Goal: Transaction & Acquisition: Purchase product/service

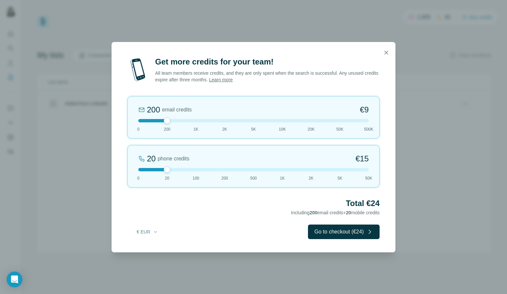
click at [194, 130] on span "1K" at bounding box center [195, 129] width 5 height 6
drag, startPoint x: 166, startPoint y: 169, endPoint x: 131, endPoint y: 166, distance: 35.4
click at [131, 166] on div "0 phone credits €0 0 20 100 200 500 1K 2K 5K 50K" at bounding box center [253, 166] width 252 height 42
click at [153, 232] on icon "button" at bounding box center [155, 231] width 5 height 5
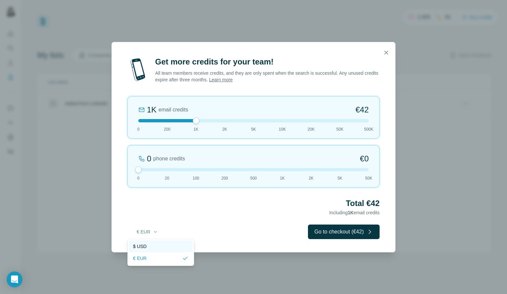
click at [151, 244] on div "$ USD" at bounding box center [160, 246] width 55 height 7
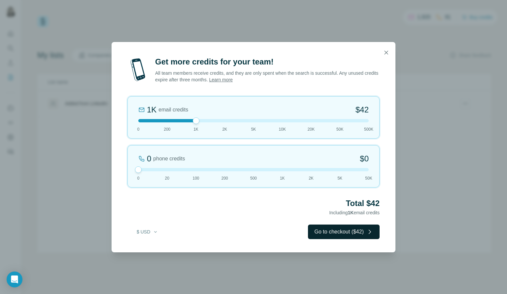
click at [330, 235] on button "Go to checkout ($42)" at bounding box center [344, 231] width 72 height 15
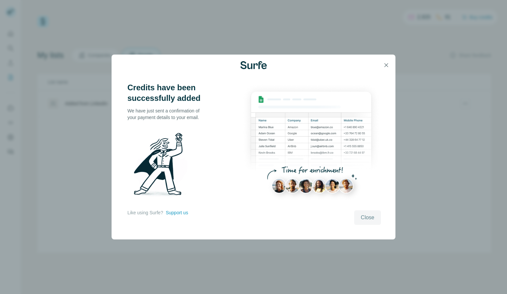
click at [378, 217] on button "Close" at bounding box center [367, 217] width 27 height 15
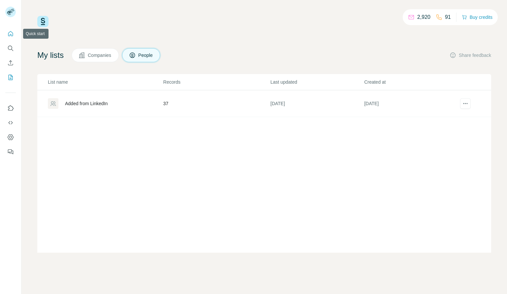
click at [10, 35] on icon "Quick start" at bounding box center [10, 33] width 5 height 5
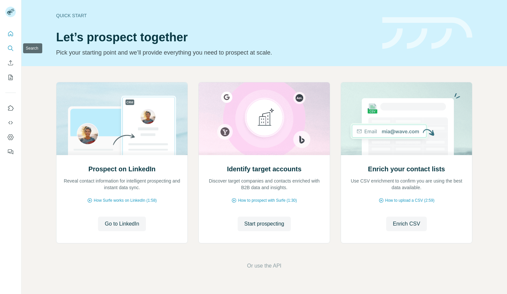
click at [7, 48] on button "Search" at bounding box center [10, 48] width 11 height 12
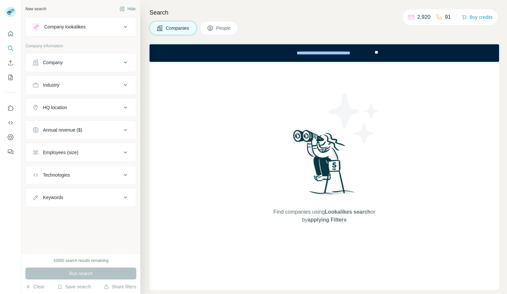
click at [90, 25] on div "Company lookalikes" at bounding box center [76, 27] width 89 height 8
